Goal: Use online tool/utility: Utilize a website feature to perform a specific function

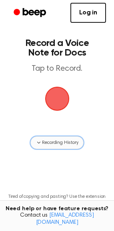
click at [40, 140] on icon "button" at bounding box center [39, 143] width 6 height 6
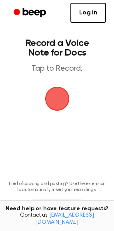
click at [62, 96] on span "button" at bounding box center [57, 99] width 22 height 22
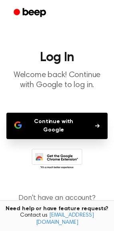
click at [67, 121] on button "Continue with Google" at bounding box center [56, 126] width 101 height 26
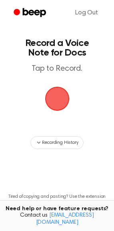
click at [60, 99] on span "button" at bounding box center [57, 99] width 22 height 22
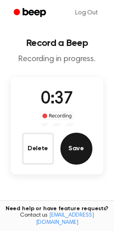
click at [80, 149] on button "Save" at bounding box center [76, 149] width 32 height 32
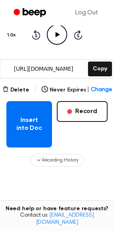
scroll to position [93, 0]
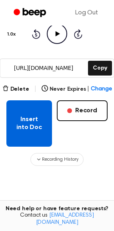
click at [35, 122] on button "Insert into Doc" at bounding box center [29, 124] width 46 height 46
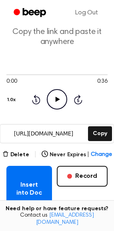
scroll to position [28, 0]
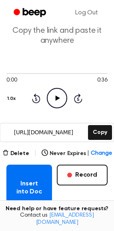
click at [56, 100] on icon at bounding box center [58, 98] width 4 height 5
click at [60, 99] on icon "Pause Audio" at bounding box center [57, 98] width 20 height 20
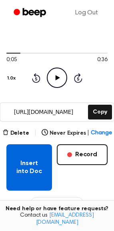
scroll to position [51, 0]
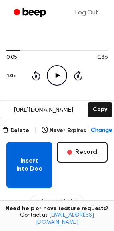
click at [35, 157] on button "Insert into Doc" at bounding box center [29, 165] width 46 height 46
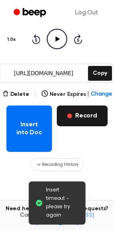
scroll to position [85, 0]
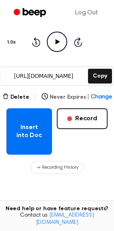
click at [97, 97] on span "Change" at bounding box center [101, 97] width 21 height 8
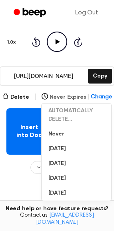
click at [94, 95] on span "Change" at bounding box center [101, 97] width 21 height 8
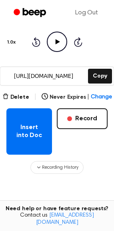
click at [70, 76] on input "[URL][DOMAIN_NAME]" at bounding box center [43, 76] width 86 height 18
click at [87, 49] on div "0:05 0:36 1.0x Rewind 5 seconds Play Audio Skip 5 seconds" at bounding box center [56, 33] width 101 height 38
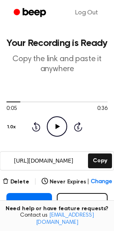
scroll to position [0, 0]
